Goal: Navigation & Orientation: Find specific page/section

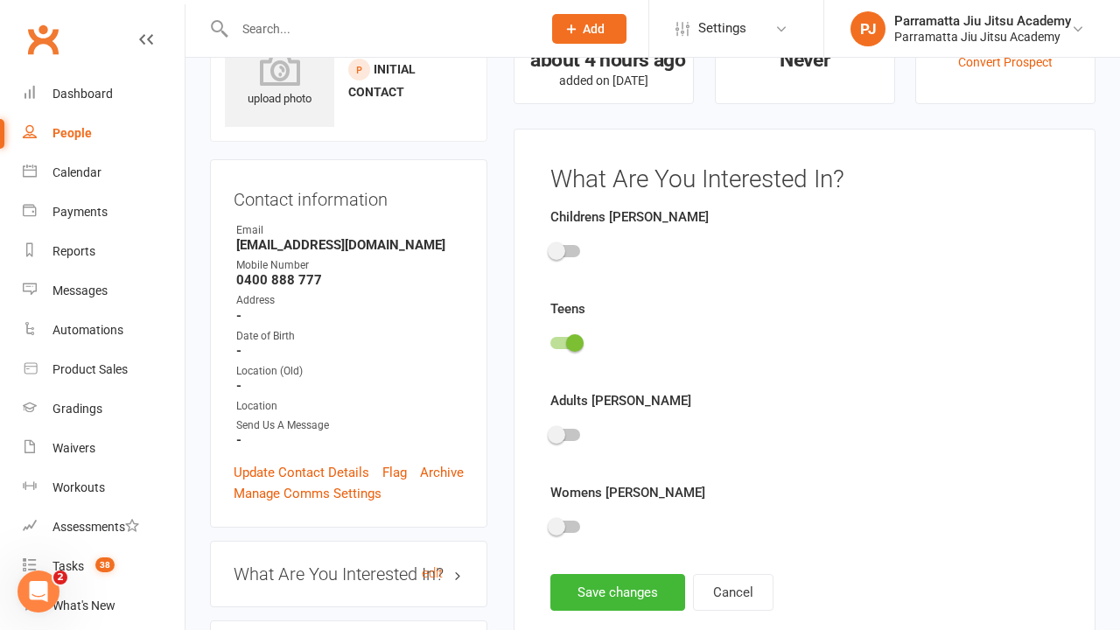
scroll to position [121, 0]
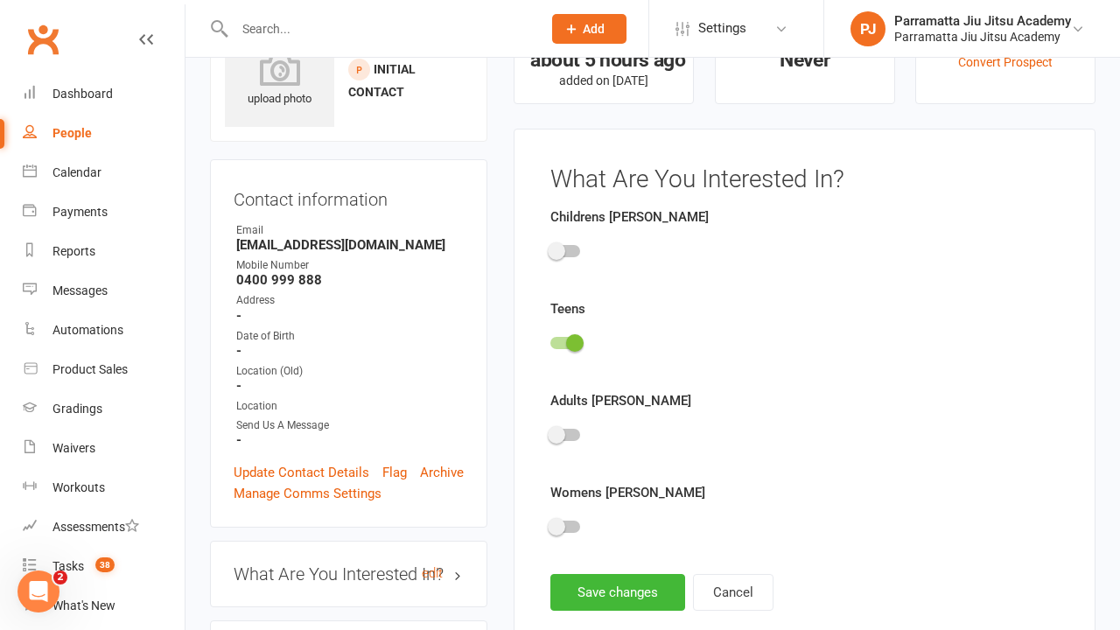
scroll to position [121, 0]
